Goal: Task Accomplishment & Management: Use online tool/utility

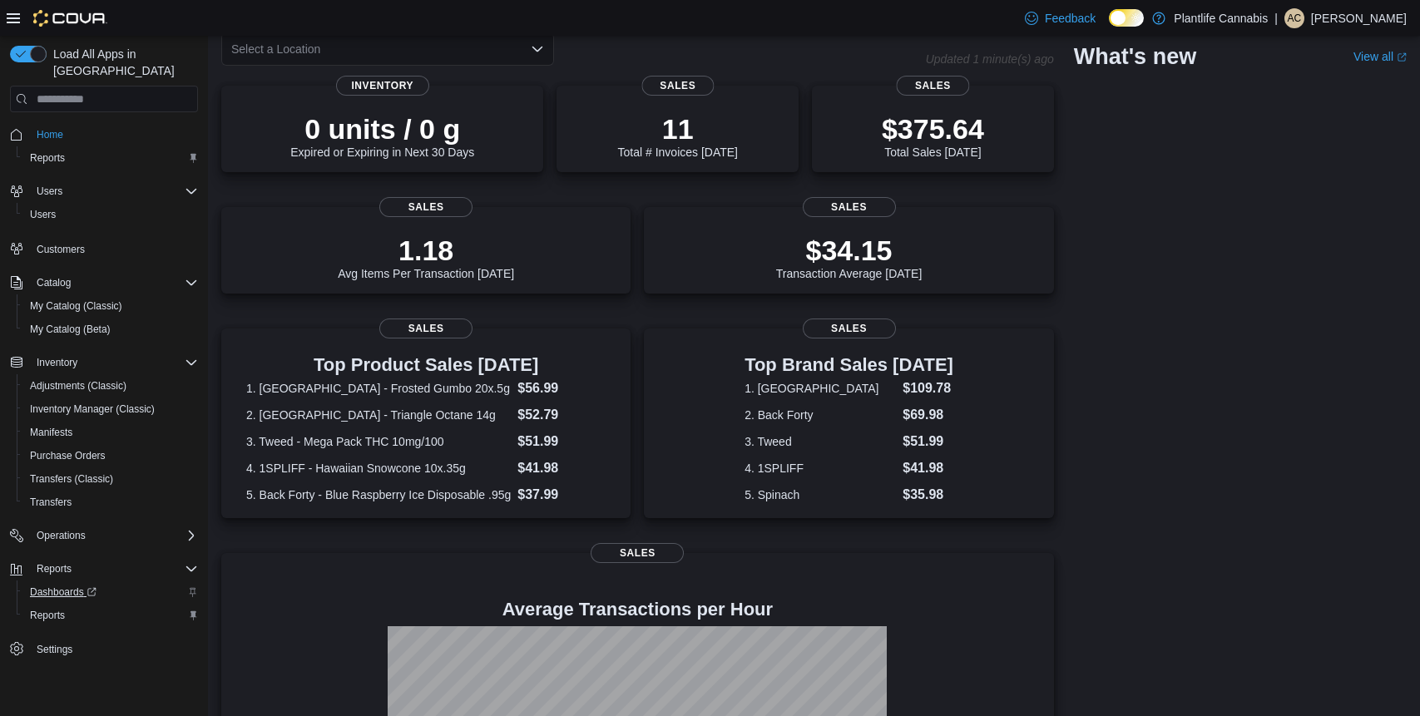
scroll to position [110, 0]
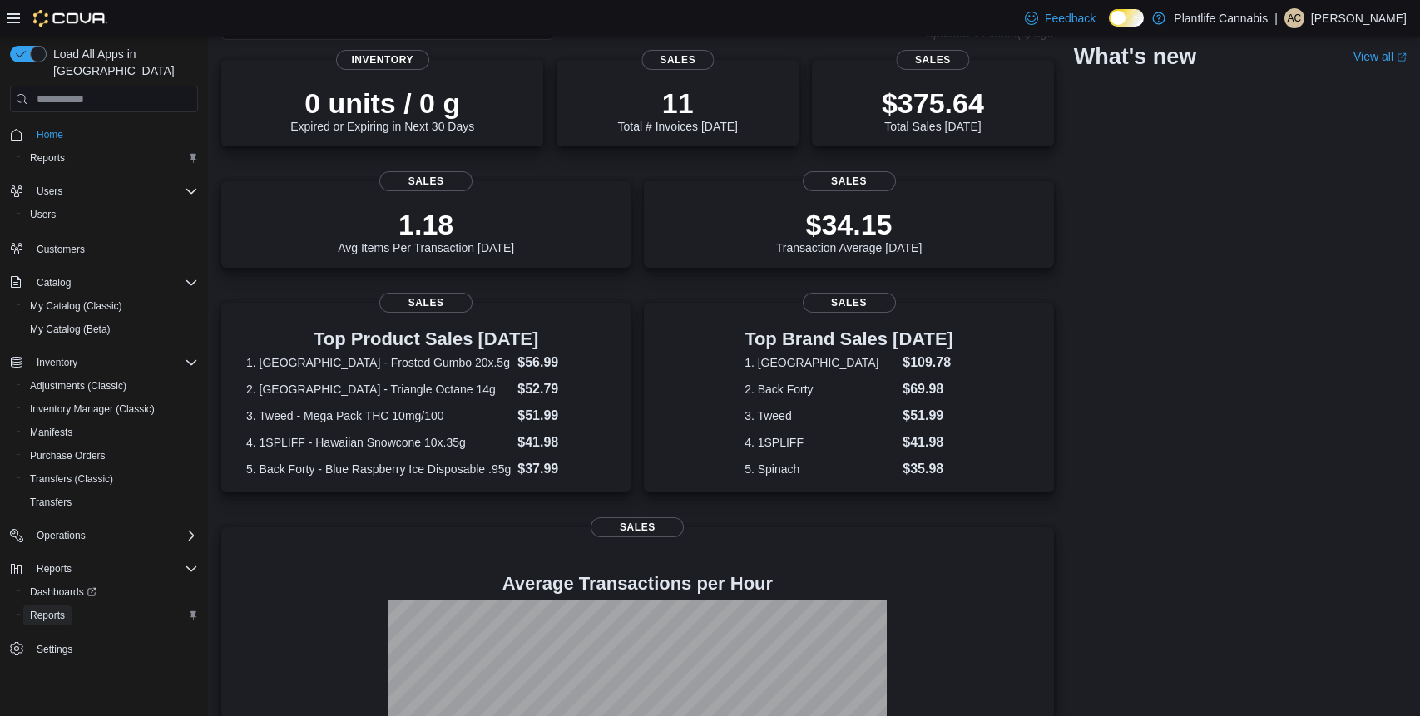
click at [53, 609] on span "Reports" at bounding box center [47, 615] width 35 height 13
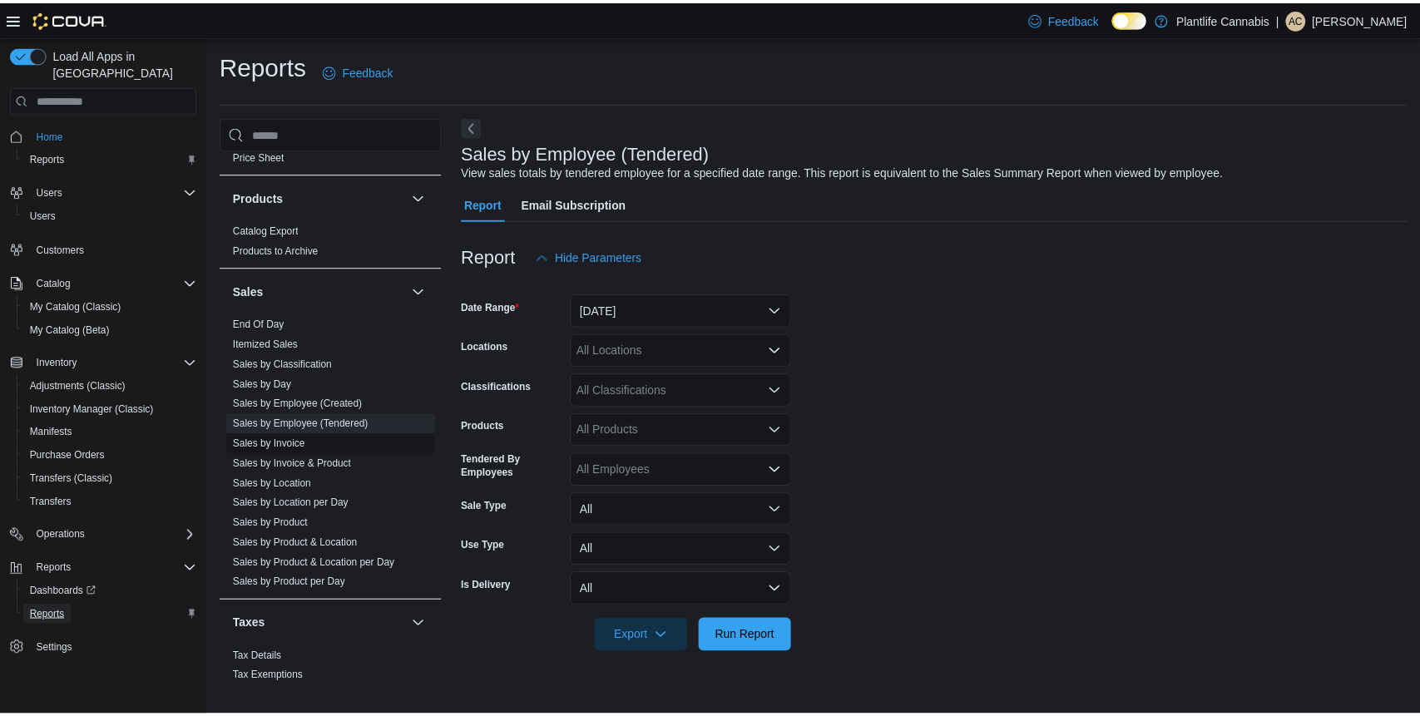
scroll to position [877, 0]
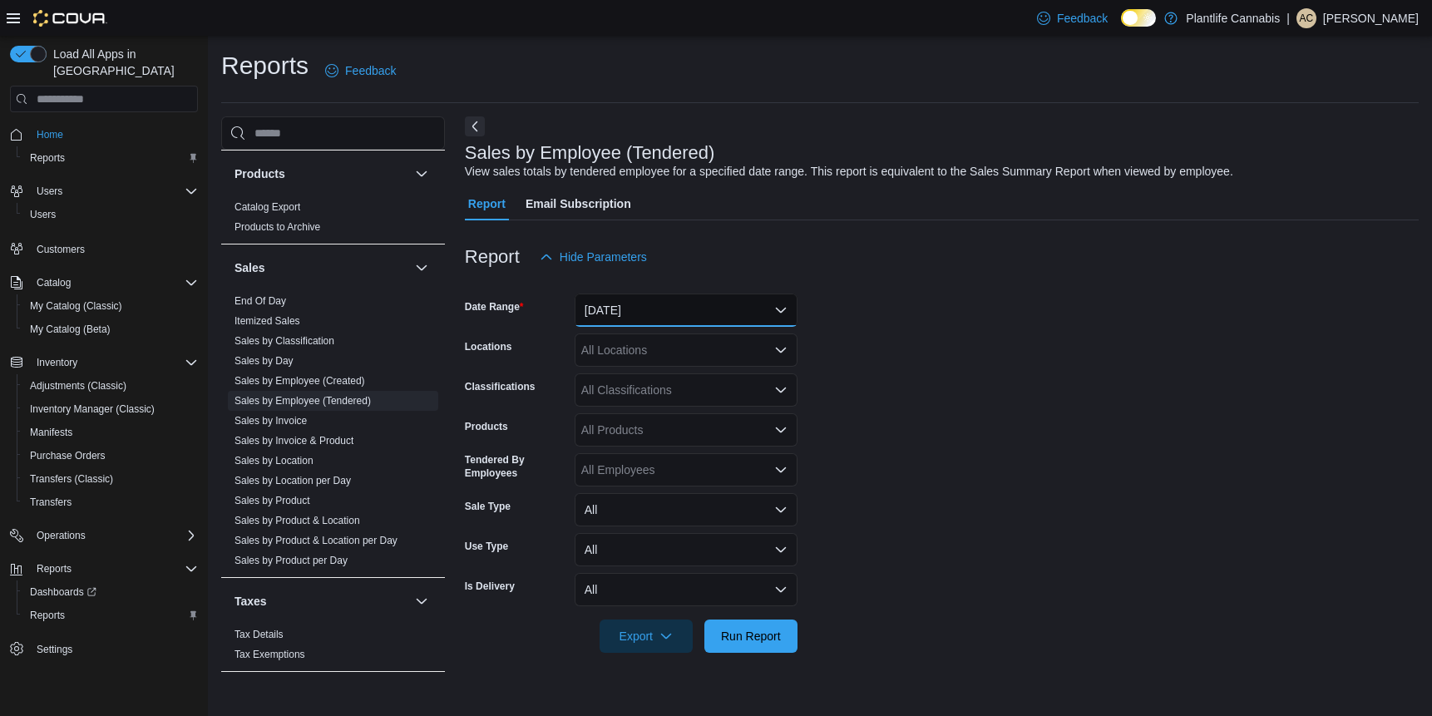
click at [670, 306] on button "[DATE]" at bounding box center [686, 310] width 223 height 33
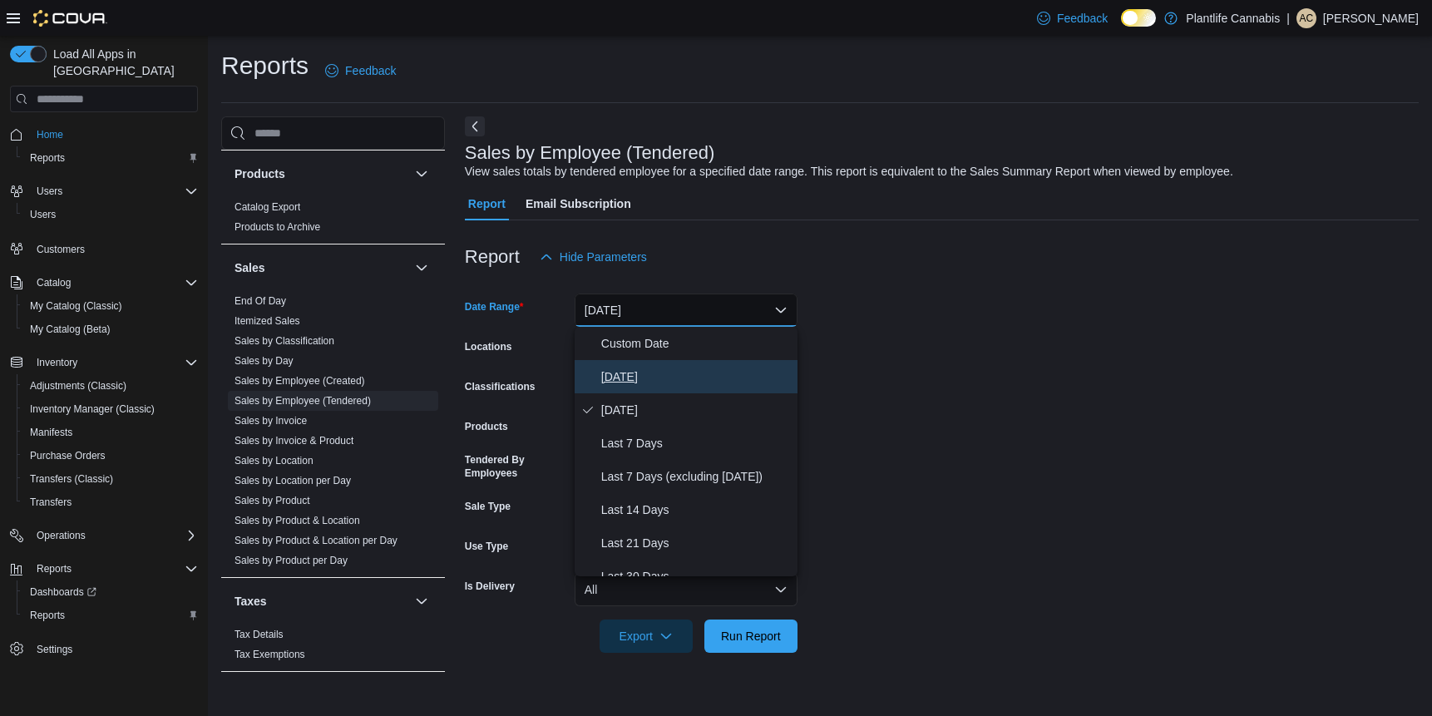
click at [633, 373] on span "[DATE]" at bounding box center [696, 377] width 190 height 20
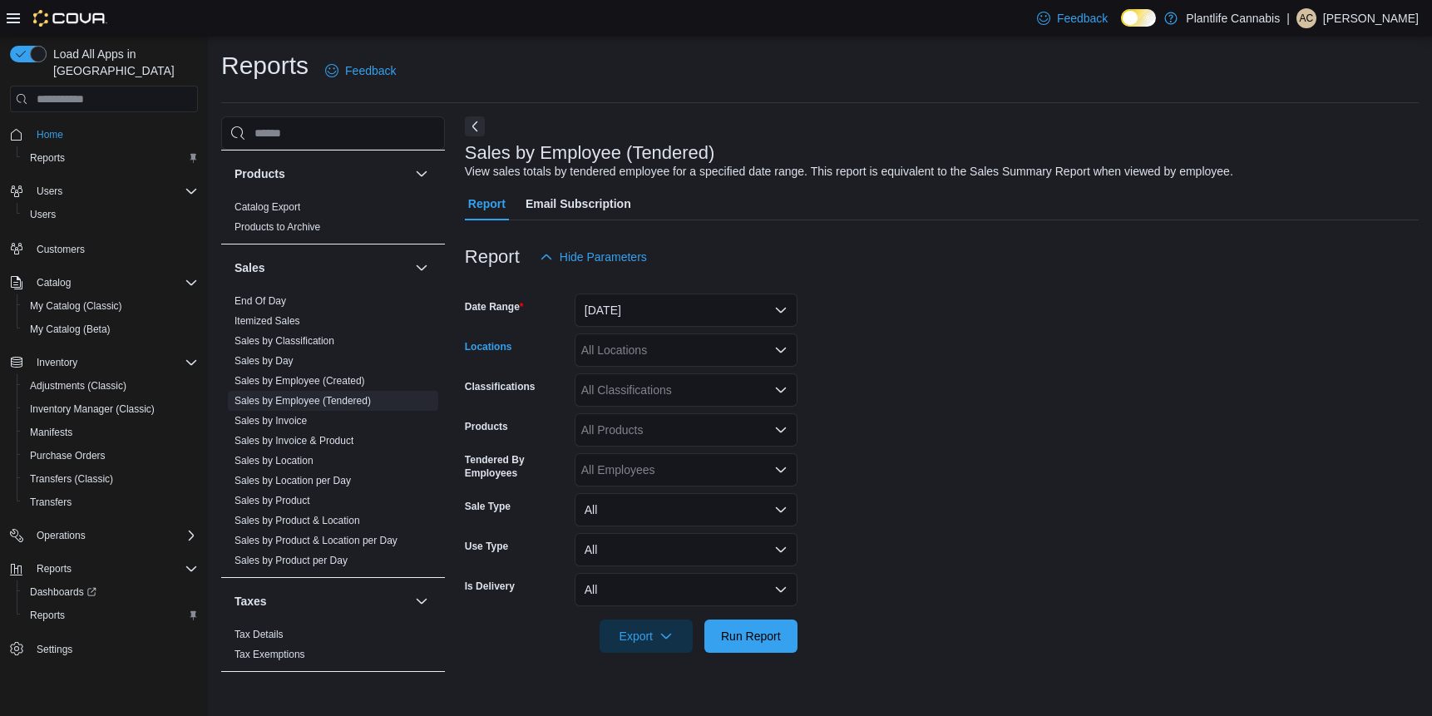
click at [636, 349] on div "All Locations" at bounding box center [686, 350] width 223 height 33
type input "***"
click at [649, 373] on span "[GEOGRAPHIC_DATA][PERSON_NAME] - [GEOGRAPHIC_DATA]" at bounding box center [801, 378] width 348 height 17
click at [873, 398] on form "Date Range [DATE] Locations [GEOGRAPHIC_DATA][PERSON_NAME] - Eagle Ridge Classi…" at bounding box center [942, 463] width 954 height 379
click at [757, 651] on div "Report Hide Parameters Date Range [DATE] Locations [GEOGRAPHIC_DATA][PERSON_NAM…" at bounding box center [942, 446] width 954 height 452
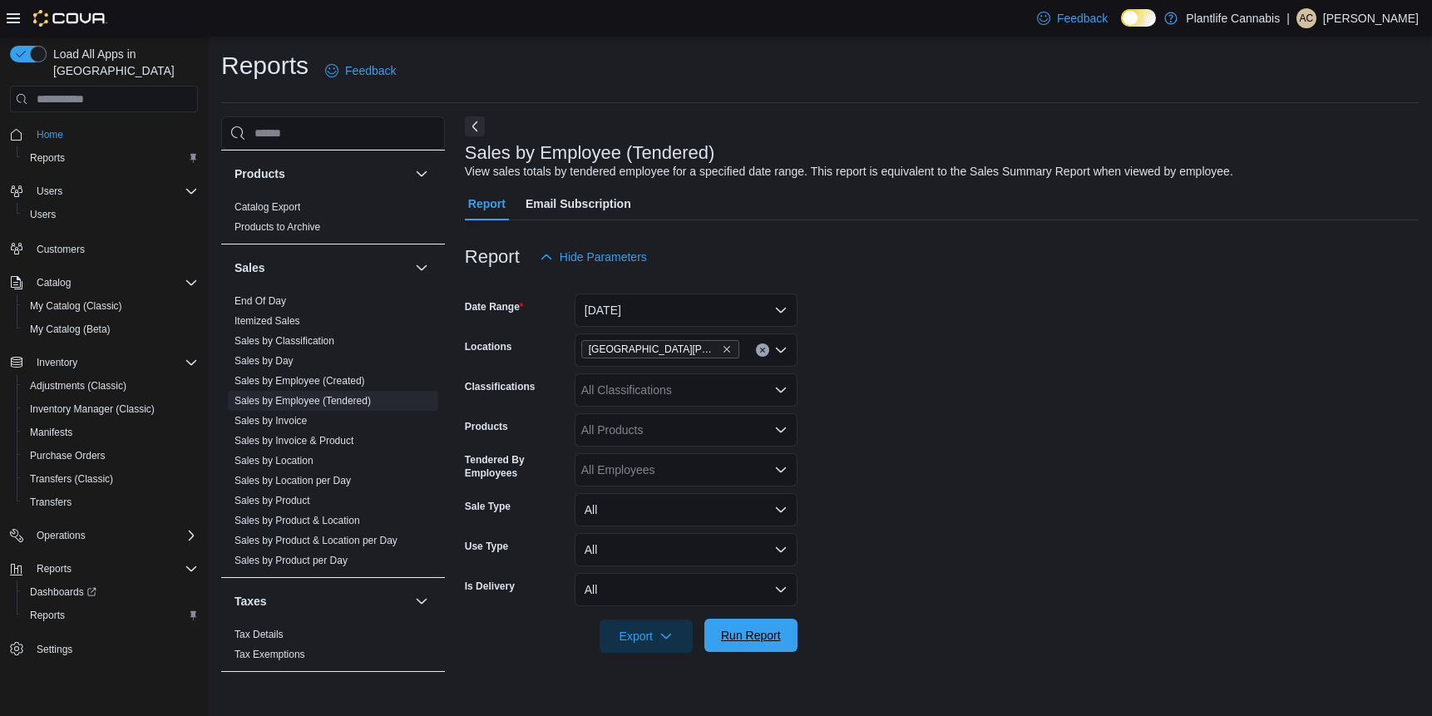
click at [758, 645] on span "Run Report" at bounding box center [750, 635] width 73 height 33
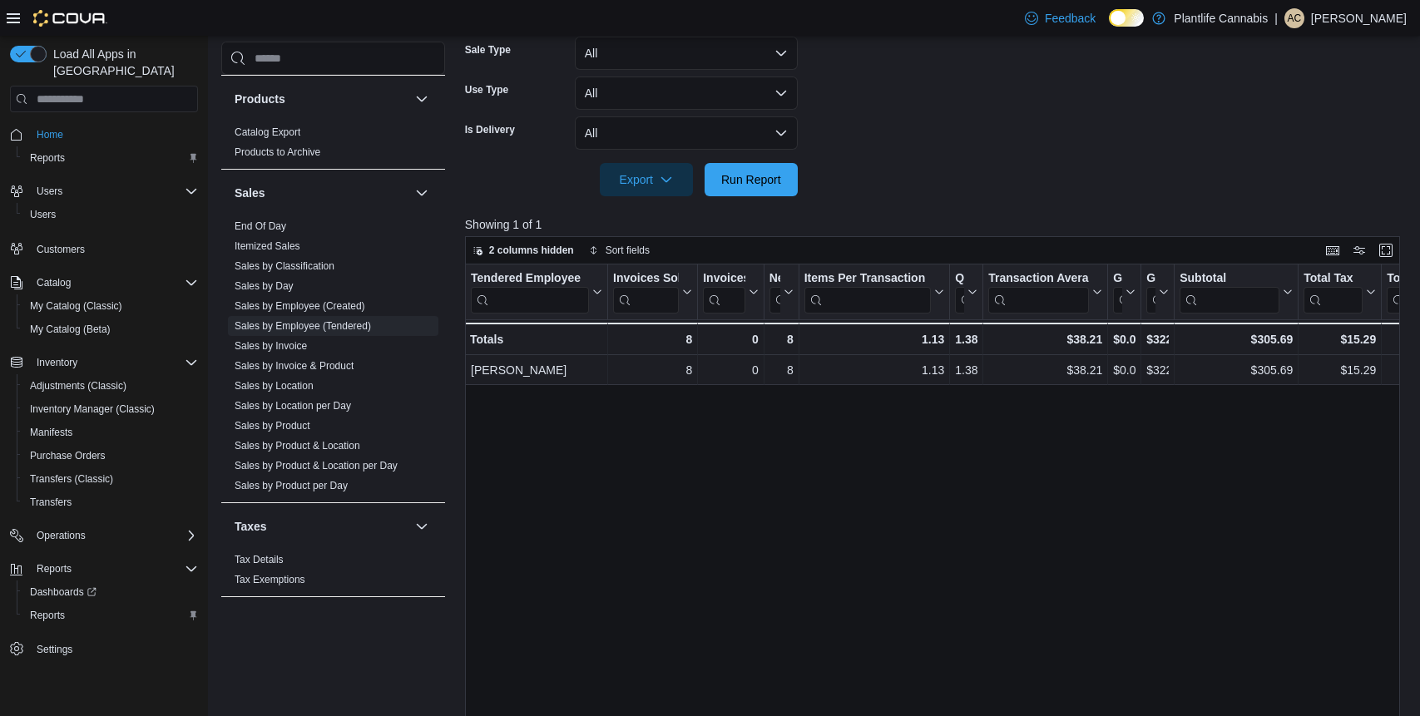
scroll to position [453, 0]
